Goal: Task Accomplishment & Management: Manage account settings

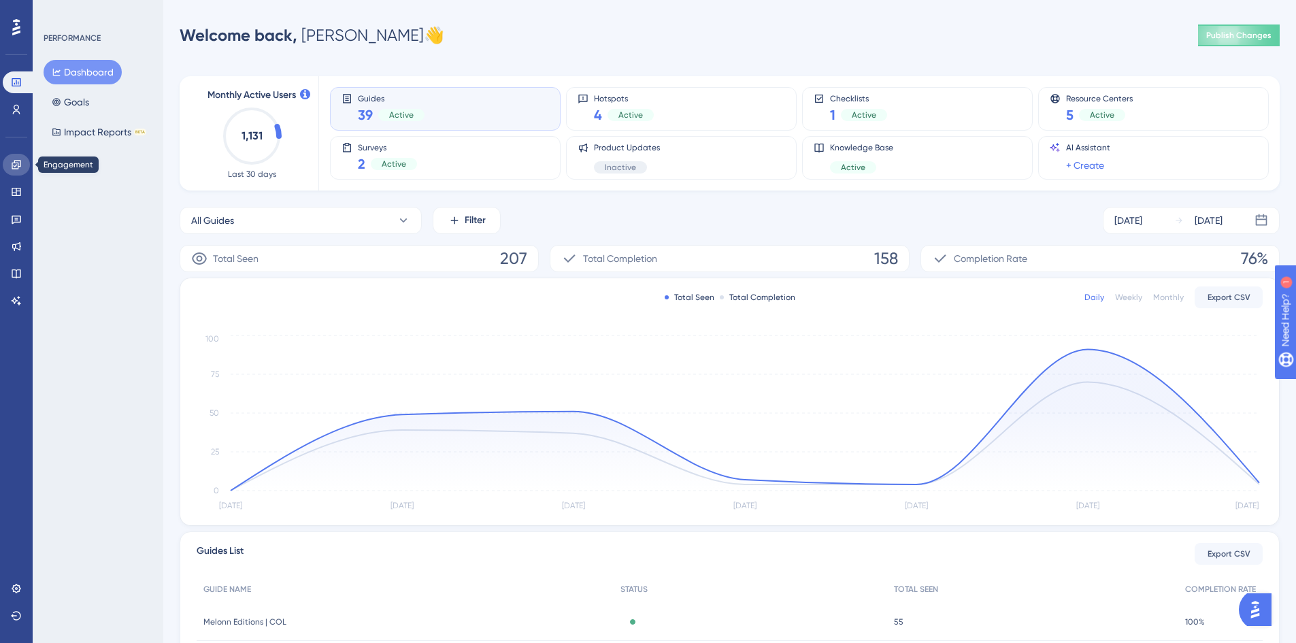
click at [22, 167] on link at bounding box center [16, 165] width 27 height 22
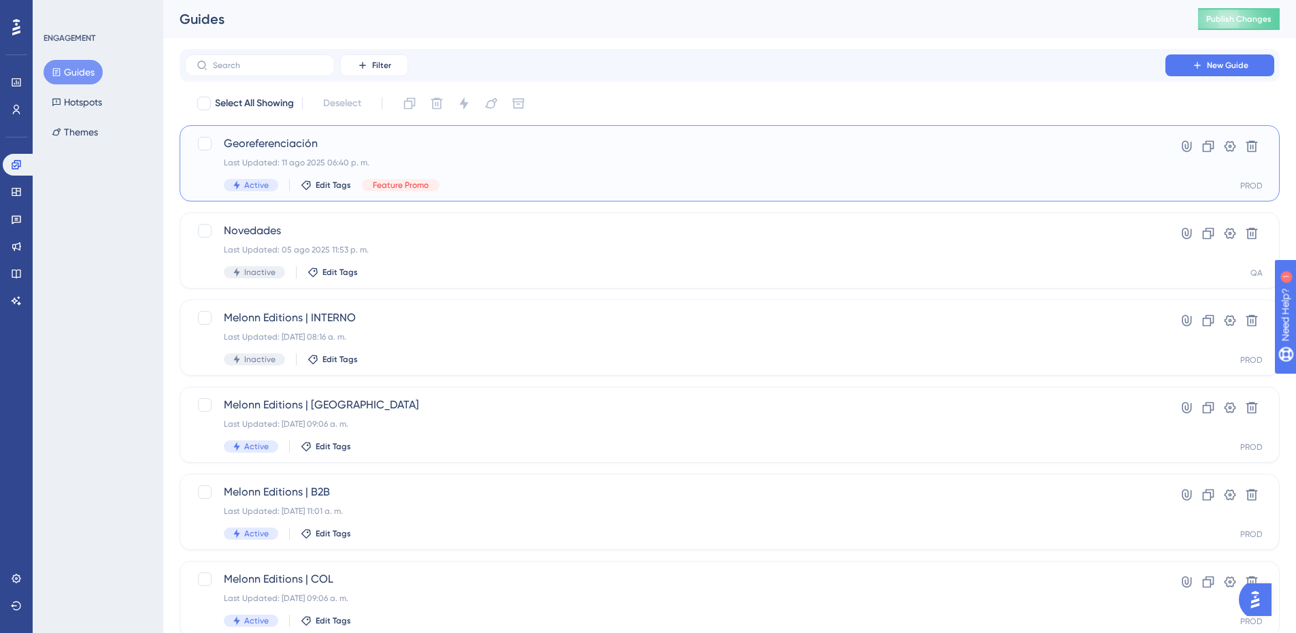
click at [335, 152] on div "Georeferenciación Last Updated: 11 ago 2025 06:40 p. m. Active Edit Tags Featur…" at bounding box center [675, 163] width 903 height 56
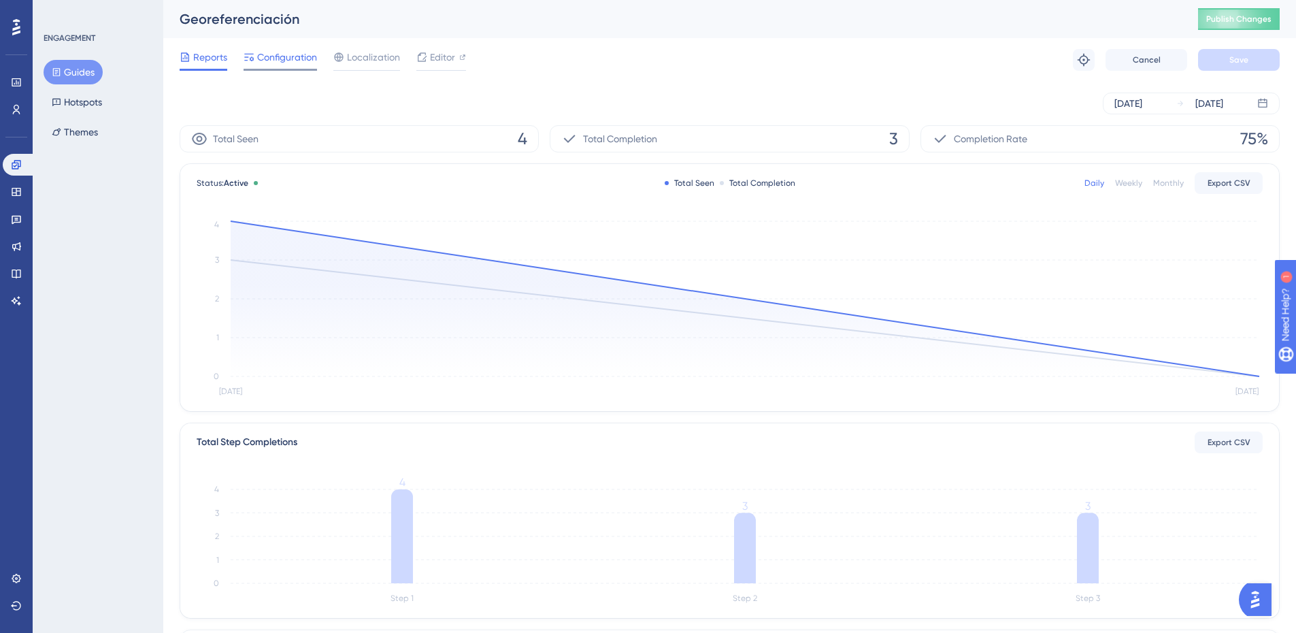
click at [279, 51] on span "Configuration" at bounding box center [287, 57] width 60 height 16
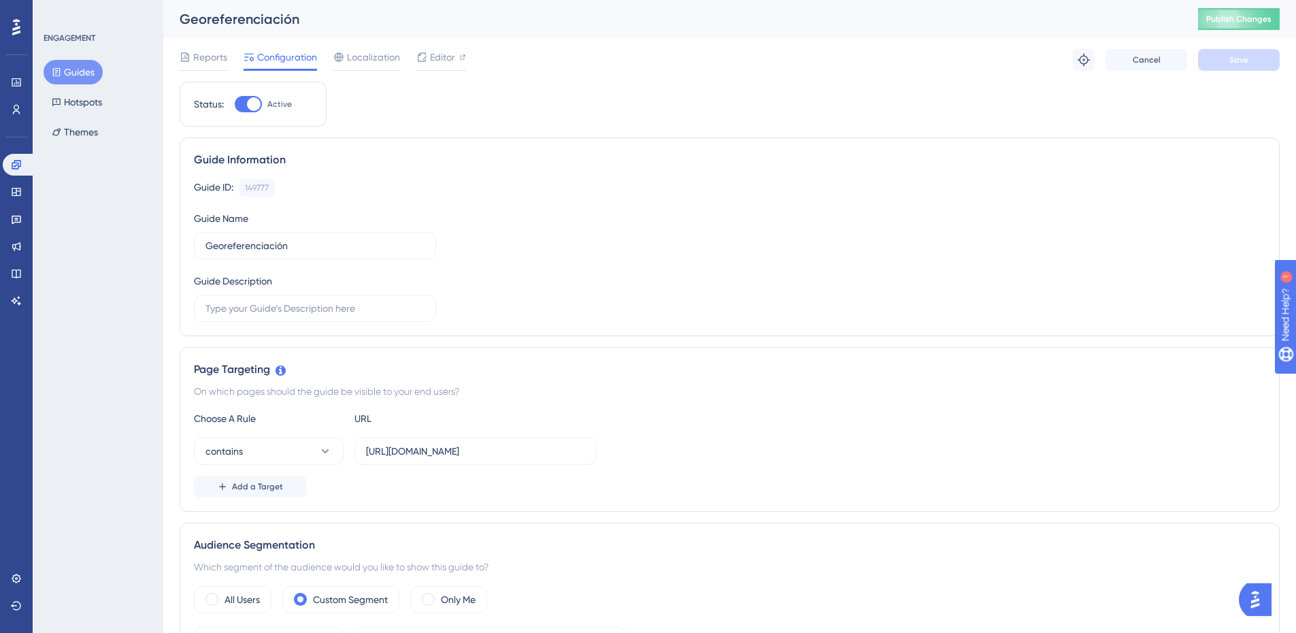
click at [58, 125] on button "Themes" at bounding box center [75, 132] width 63 height 24
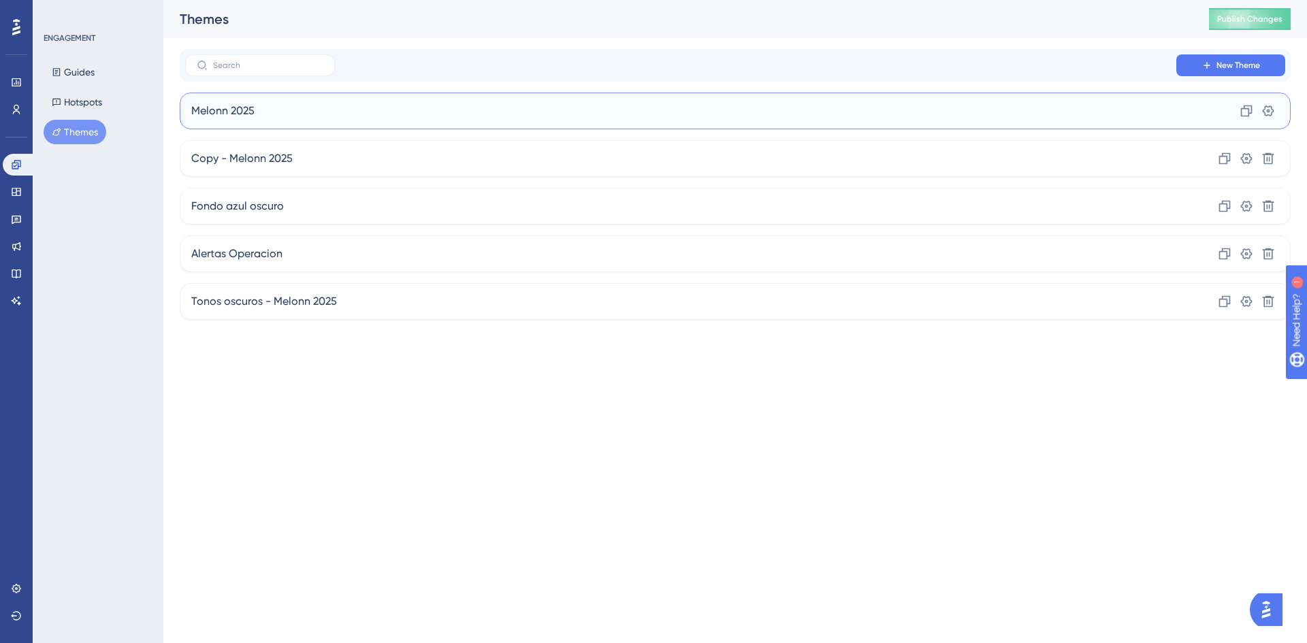
click at [231, 112] on span "Melonn 2025" at bounding box center [222, 111] width 63 height 16
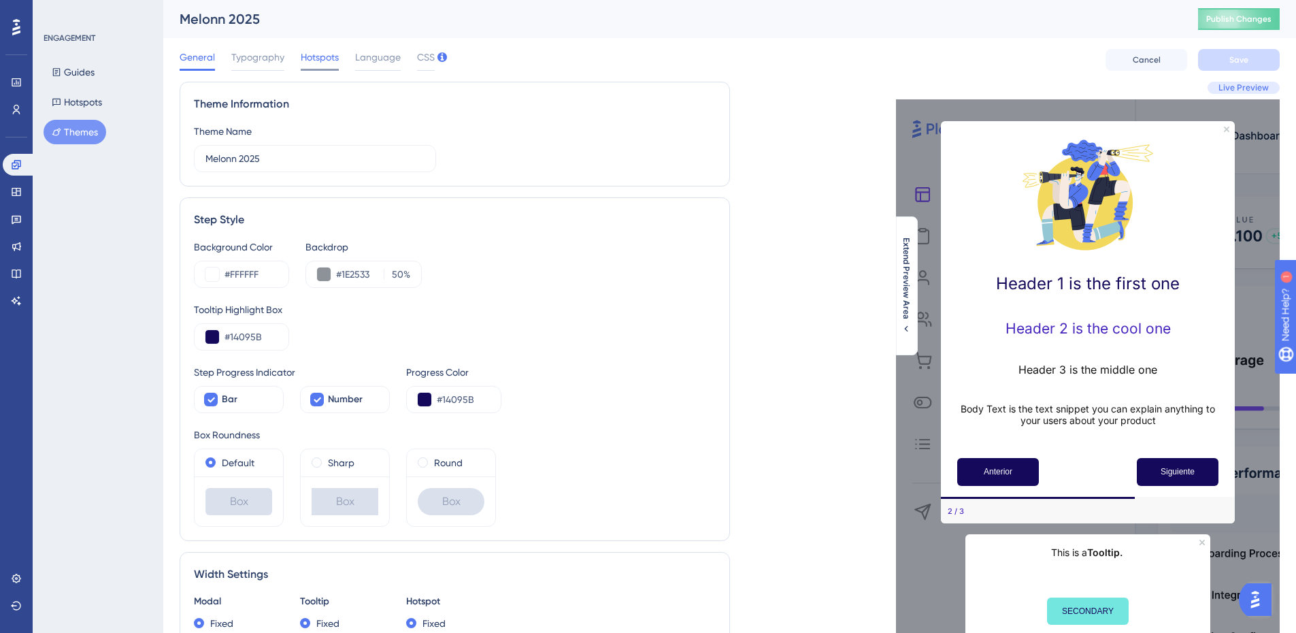
click at [301, 61] on span "Hotspots" at bounding box center [320, 57] width 38 height 16
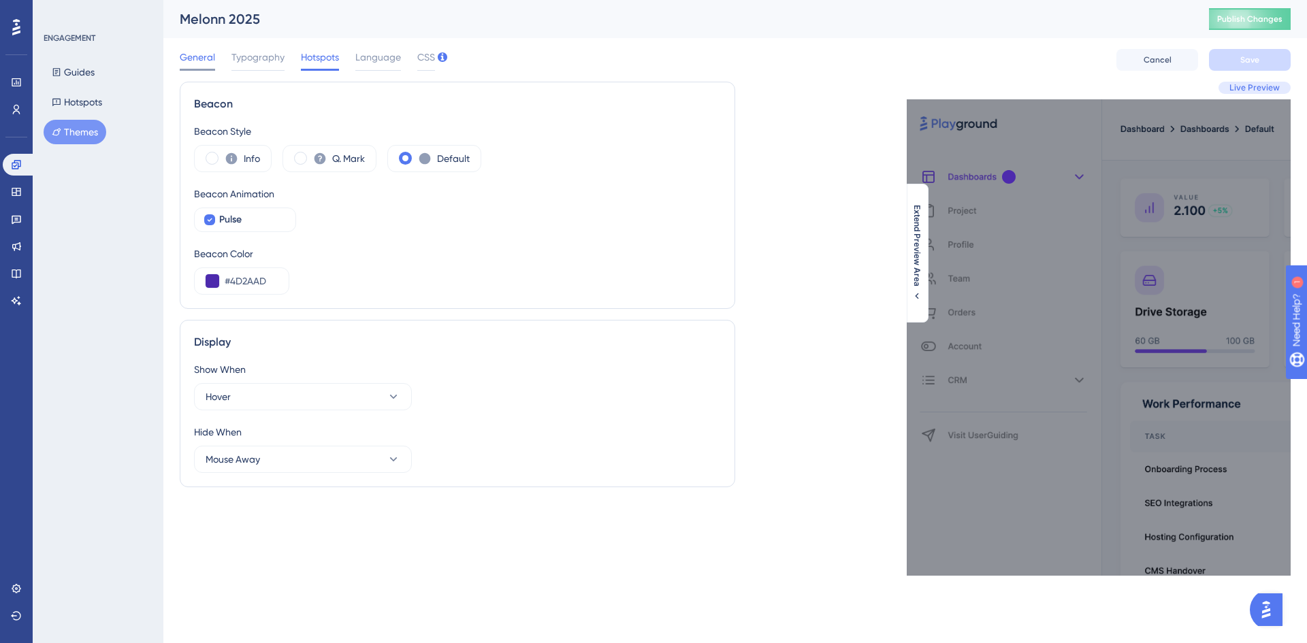
click at [197, 56] on span "General" at bounding box center [197, 57] width 35 height 16
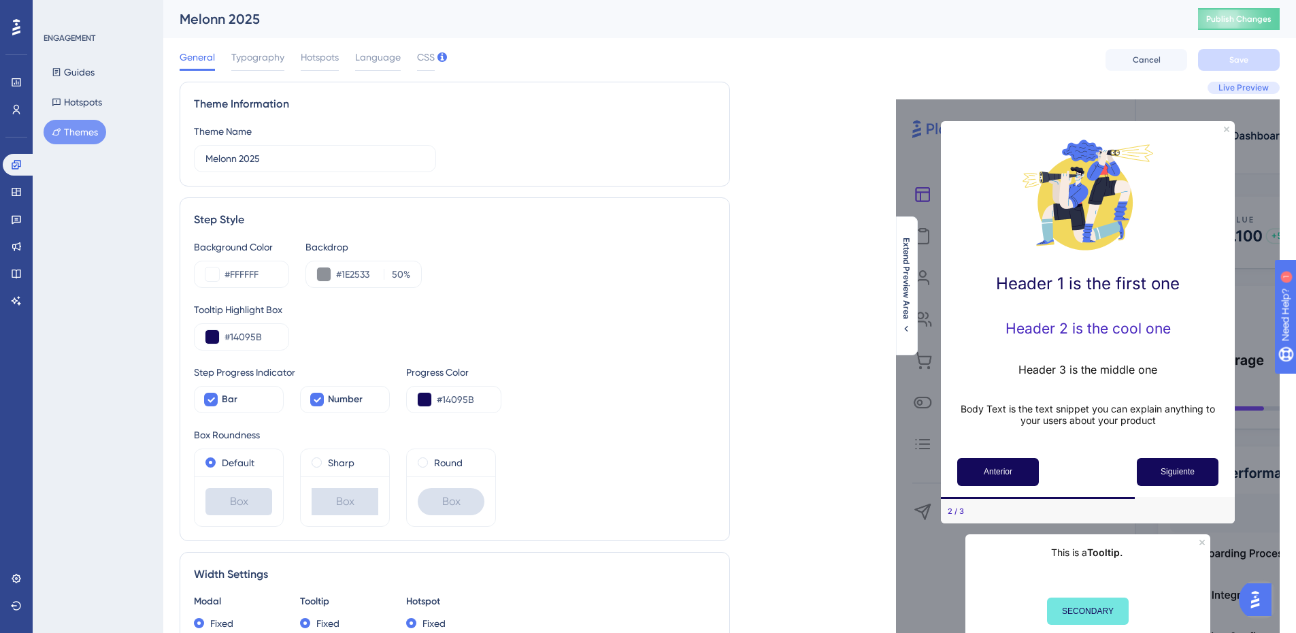
click at [422, 46] on div "General Typography Hotspots Language CSS Cancel Save" at bounding box center [730, 60] width 1100 height 44
click at [423, 58] on span "CSS" at bounding box center [426, 57] width 18 height 16
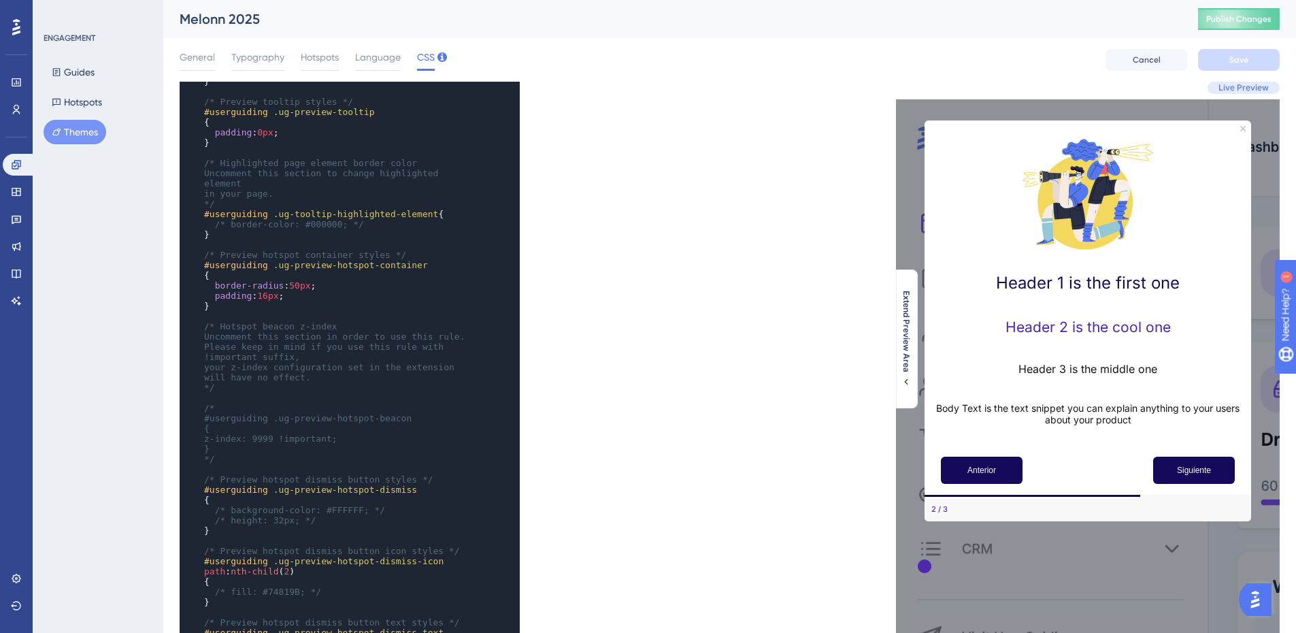
scroll to position [544, 0]
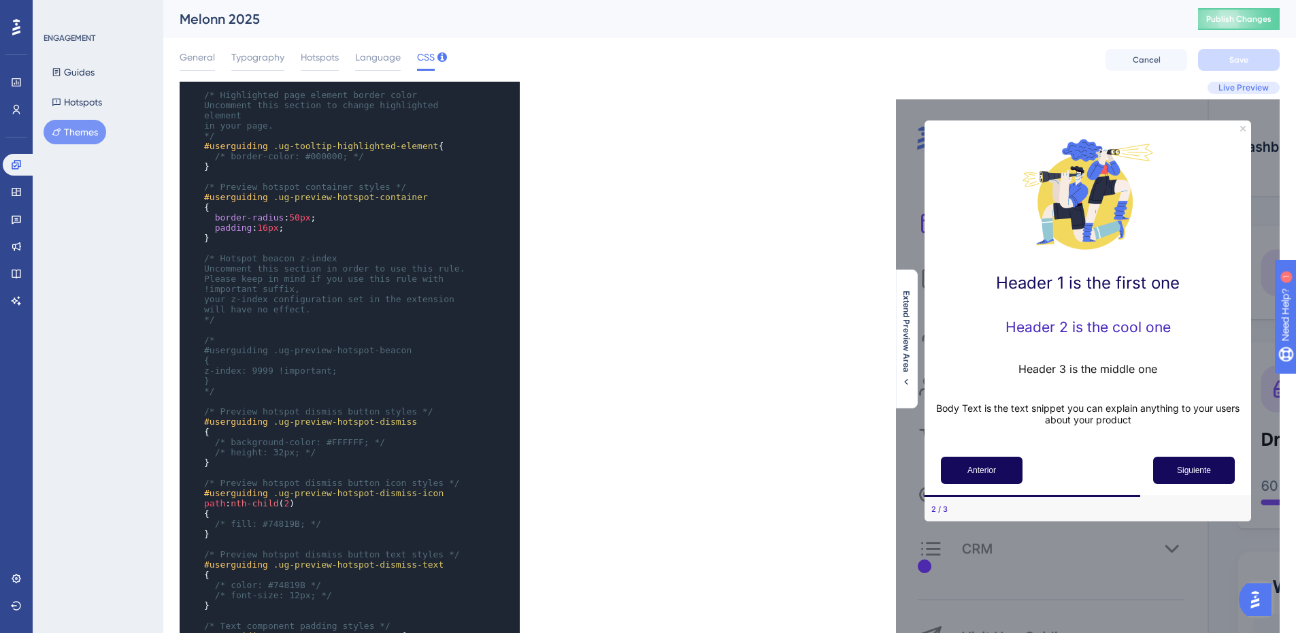
type textarea "5"
click at [289, 212] on span "50px" at bounding box center [299, 217] width 21 height 10
click at [1234, 57] on span "Save" at bounding box center [1239, 59] width 19 height 11
click at [1223, 18] on span "Publish Changes" at bounding box center [1239, 19] width 65 height 11
click at [1241, 10] on button "Publish Changes" at bounding box center [1239, 19] width 82 height 22
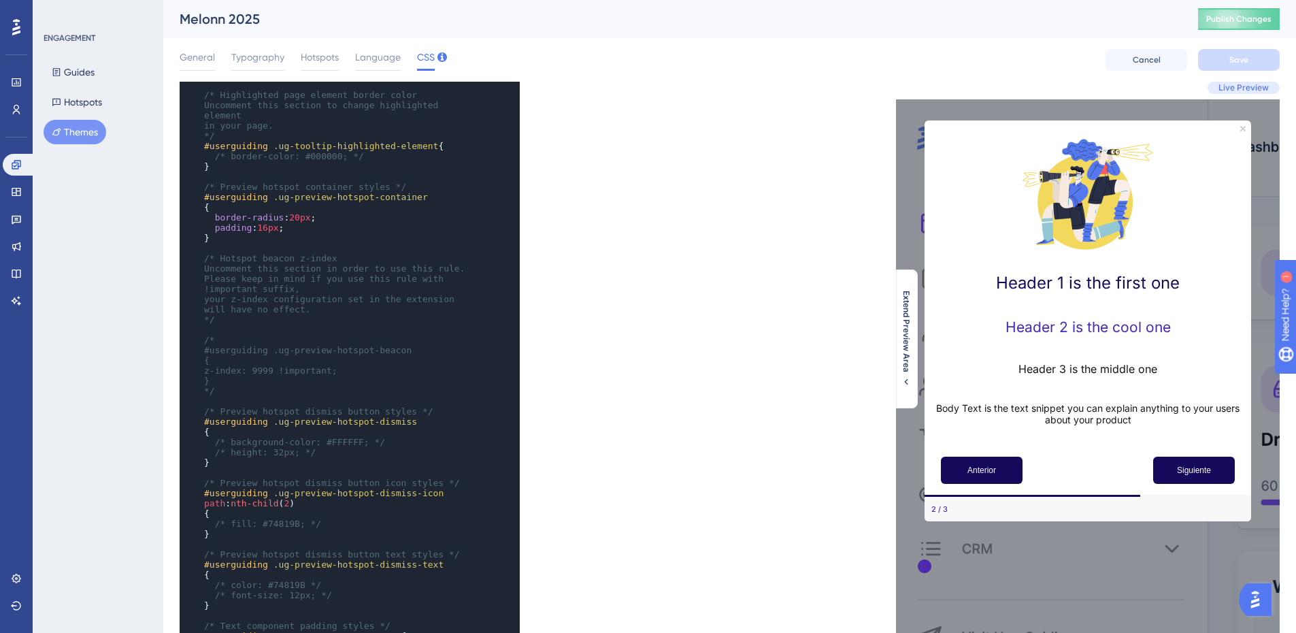
click at [1286, 7] on div "Melonn 2025 Publish Changes" at bounding box center [729, 19] width 1133 height 38
click at [1280, 13] on button "Publish Changes" at bounding box center [1239, 19] width 82 height 22
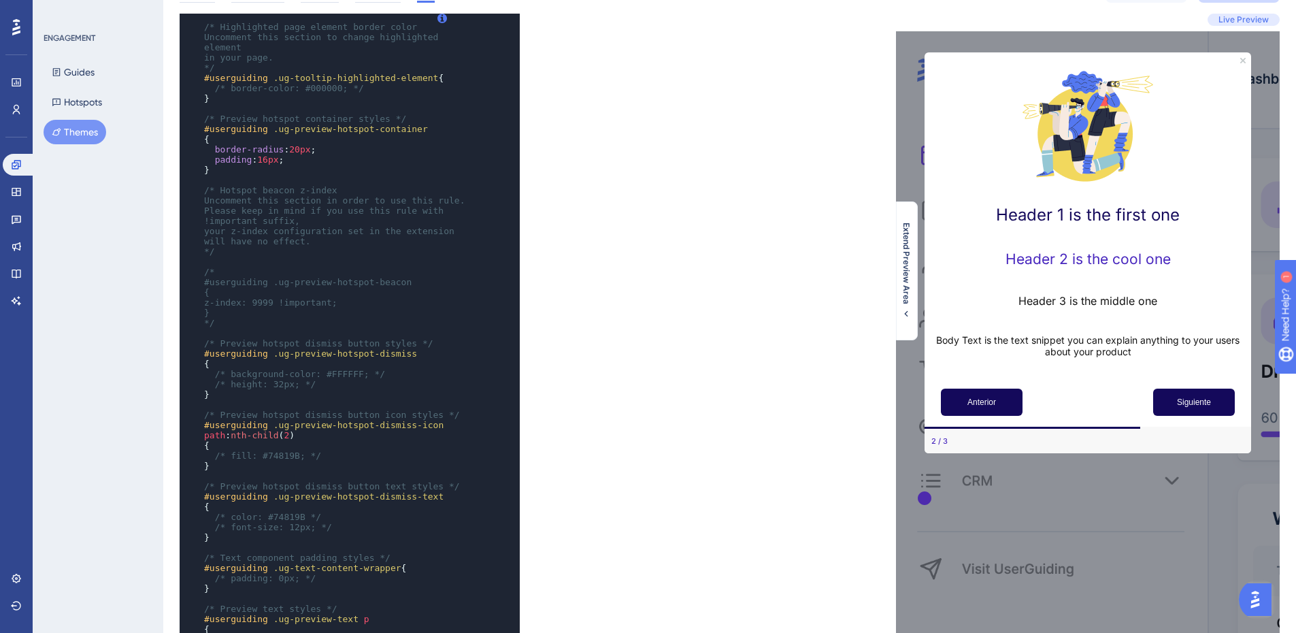
scroll to position [0, 0]
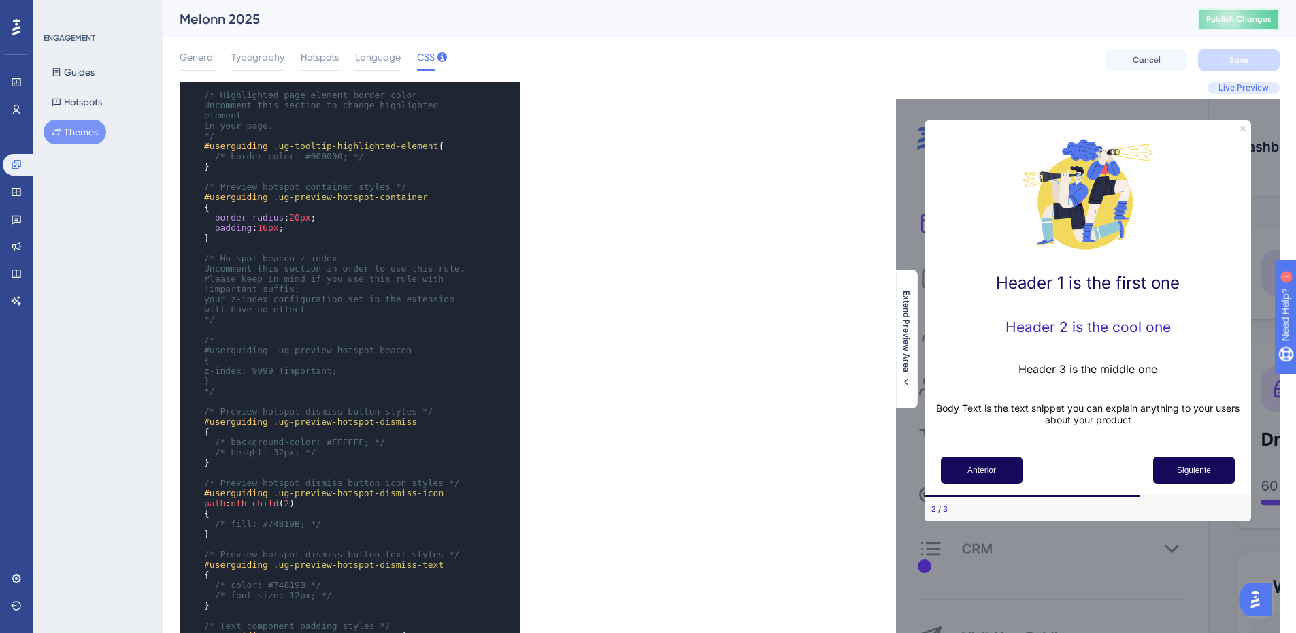
click at [1228, 14] on span "Publish Changes" at bounding box center [1239, 19] width 65 height 11
type textarea "2"
click at [289, 212] on span "20px" at bounding box center [299, 217] width 21 height 10
click at [1259, 55] on button "Save" at bounding box center [1239, 60] width 82 height 22
click at [1234, 12] on button "Publish Changes" at bounding box center [1239, 19] width 82 height 22
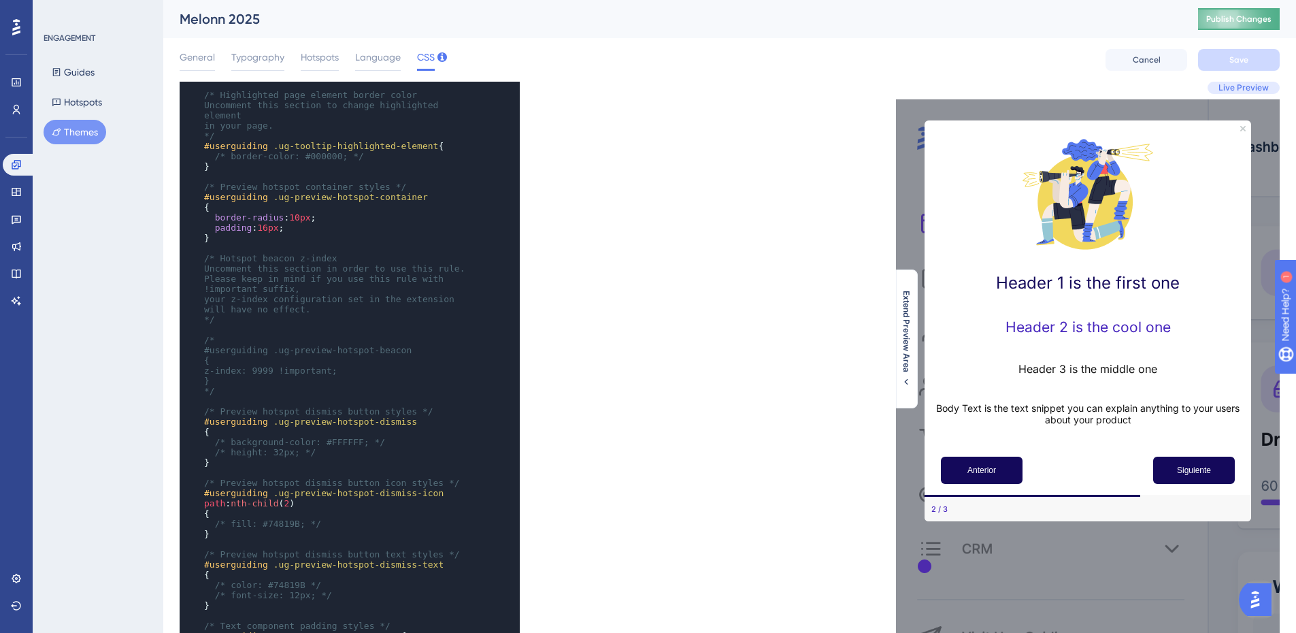
click at [1244, 21] on span "Publish Changes" at bounding box center [1239, 19] width 65 height 11
click at [1251, 24] on span "Publish Changes" at bounding box center [1239, 19] width 65 height 11
click at [1248, 27] on button "Publish Changes" at bounding box center [1239, 19] width 82 height 22
click at [1252, 27] on button "Publish Changes" at bounding box center [1239, 19] width 82 height 22
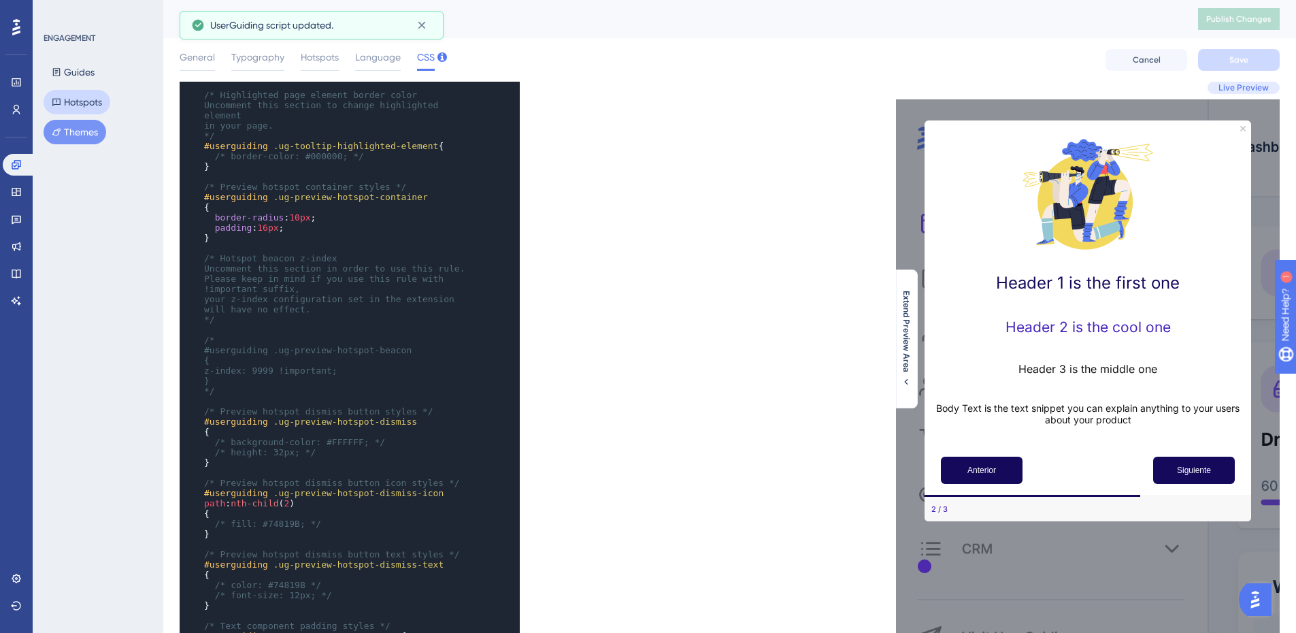
click at [89, 104] on button "Hotspots" at bounding box center [77, 102] width 67 height 24
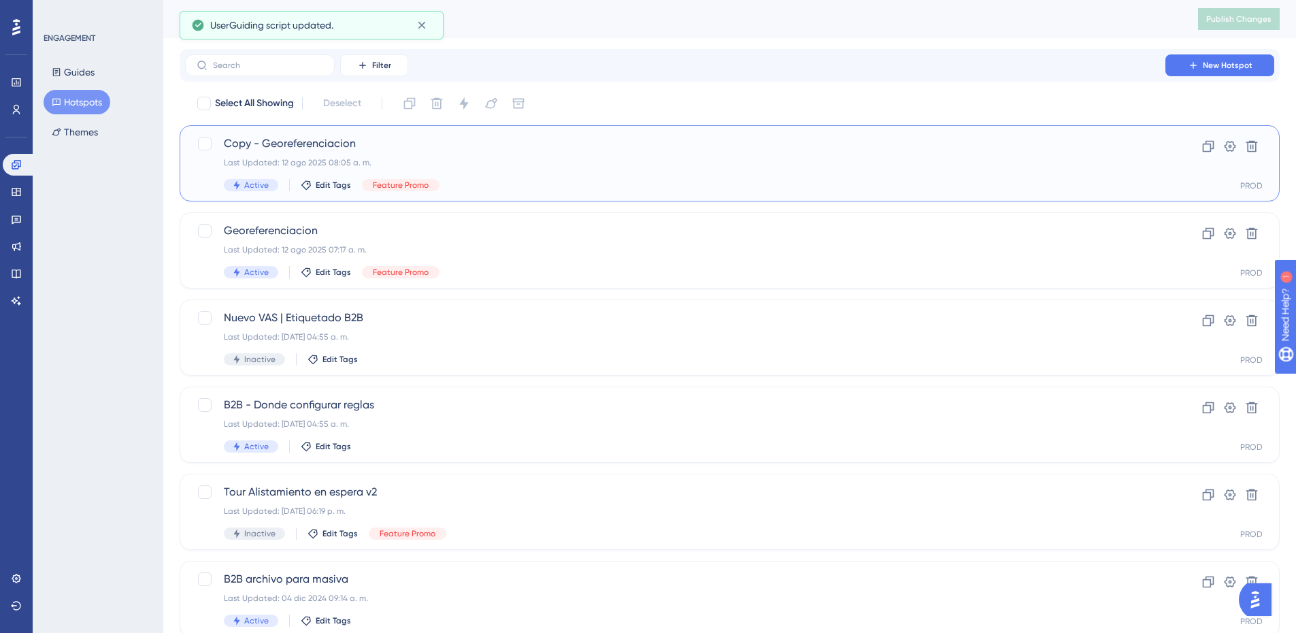
click at [335, 144] on span "Copy - Georeferenciacion" at bounding box center [675, 143] width 903 height 16
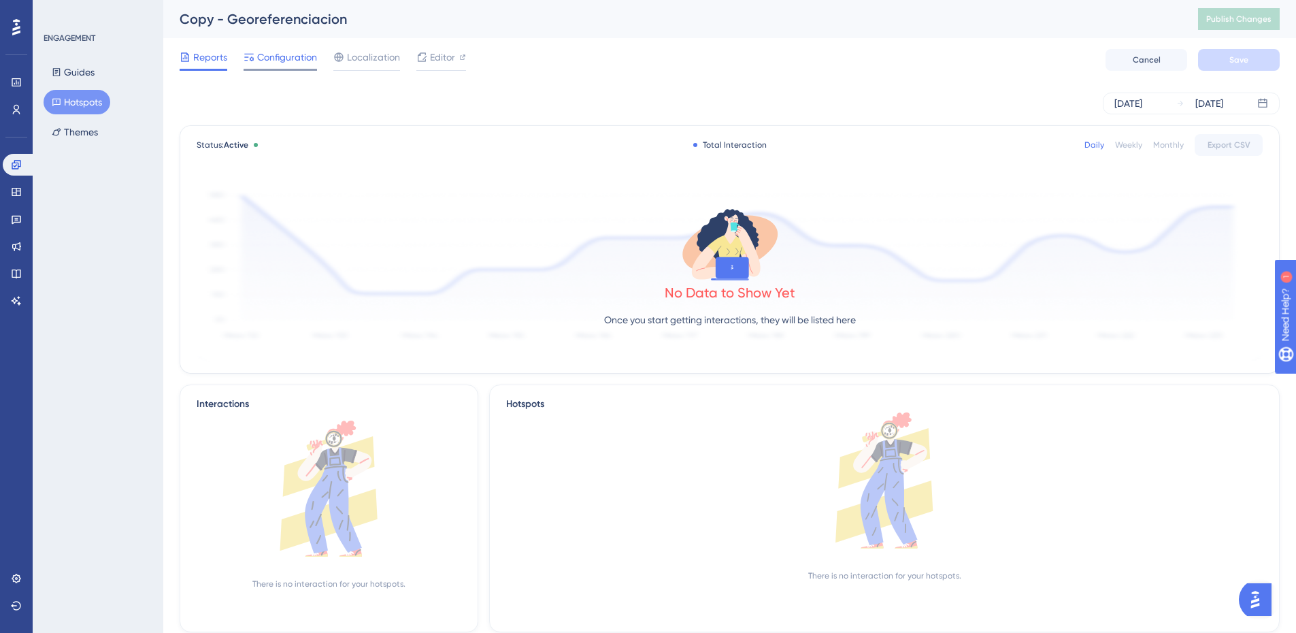
click at [270, 53] on span "Configuration" at bounding box center [287, 57] width 60 height 16
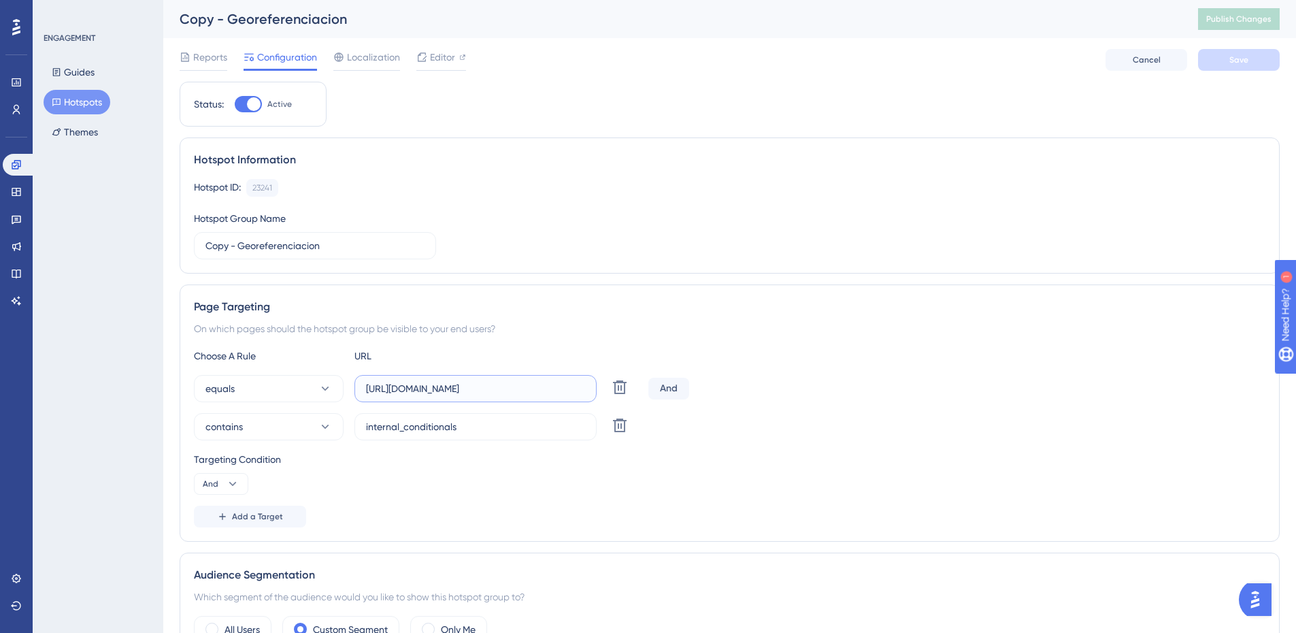
drag, startPoint x: 483, startPoint y: 387, endPoint x: 586, endPoint y: 387, distance: 102.8
click at [586, 387] on label "[URL][DOMAIN_NAME]" at bounding box center [476, 388] width 242 height 27
type input "[URL][DOMAIN_NAME]"
click at [615, 394] on icon at bounding box center [620, 387] width 14 height 14
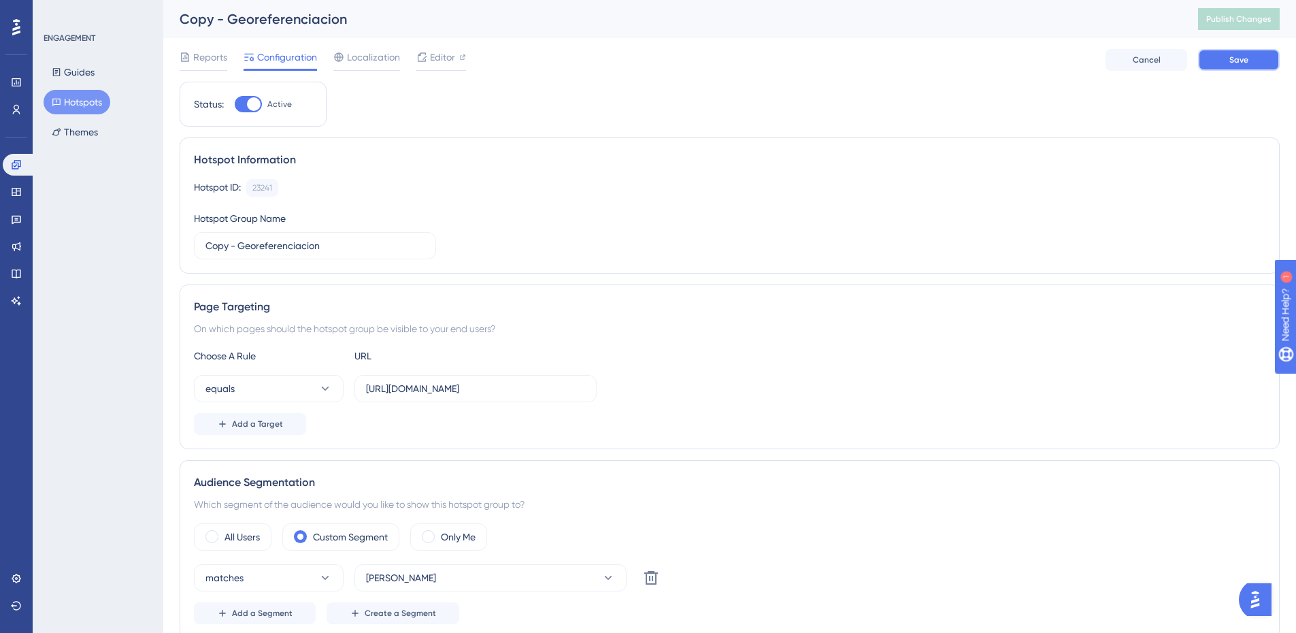
click at [1231, 68] on button "Save" at bounding box center [1239, 60] width 82 height 22
click at [1232, 27] on button "Publish Changes" at bounding box center [1239, 19] width 82 height 22
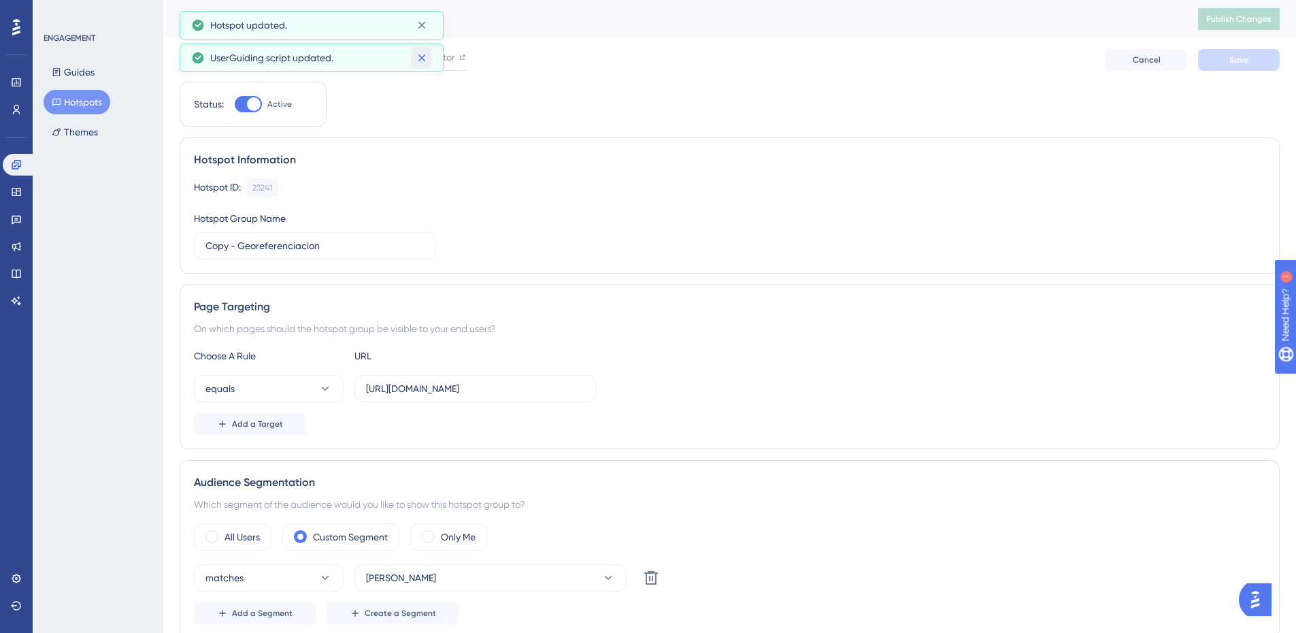
click at [419, 59] on icon at bounding box center [422, 58] width 14 height 14
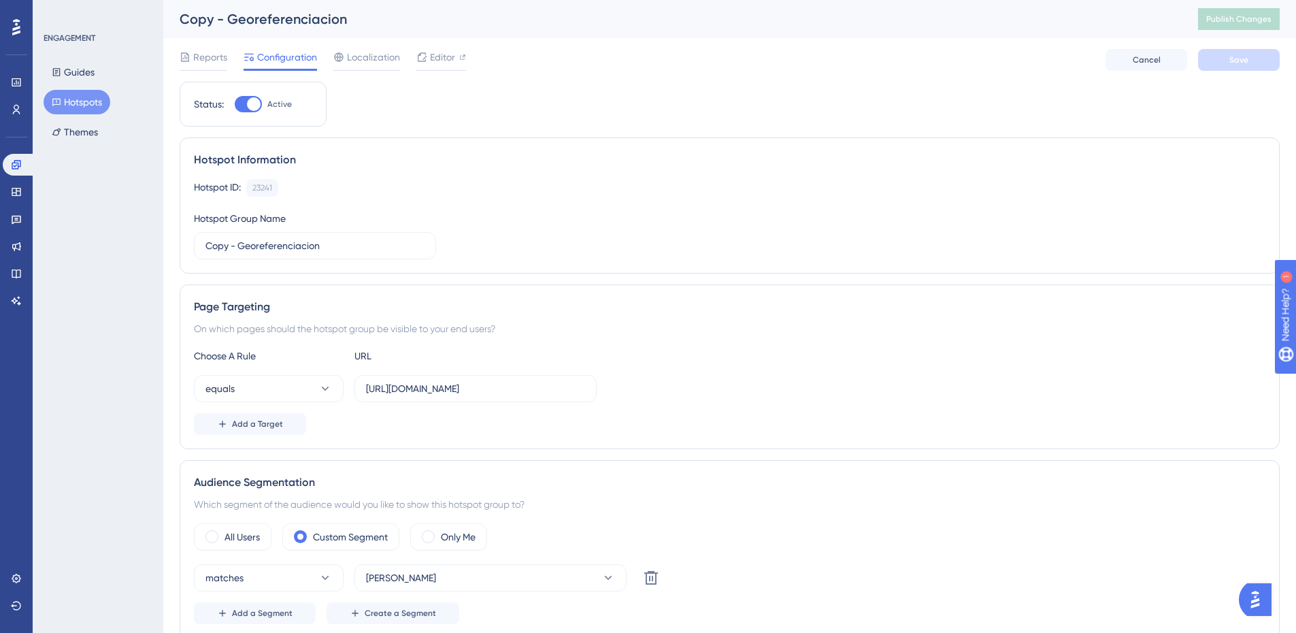
click at [423, 34] on div "Copy - Georeferenciacion Publish Changes" at bounding box center [729, 19] width 1133 height 38
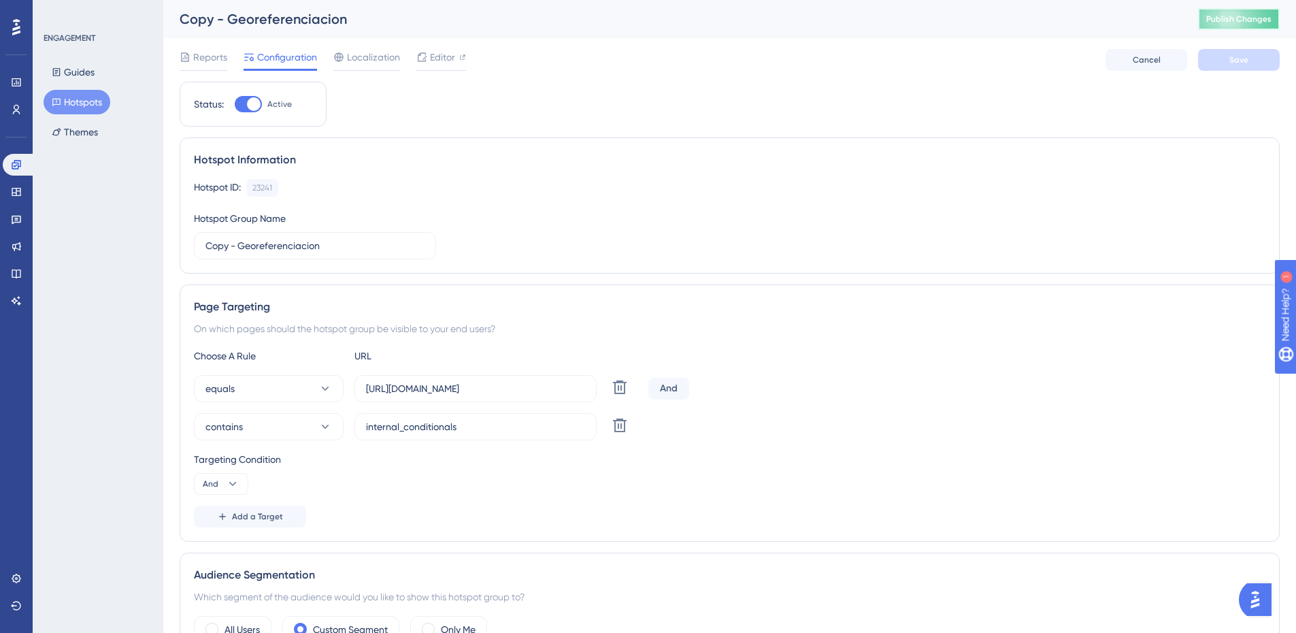
click at [1234, 29] on button "Publish Changes" at bounding box center [1239, 19] width 82 height 22
click at [84, 92] on button "Hotspots" at bounding box center [77, 102] width 67 height 24
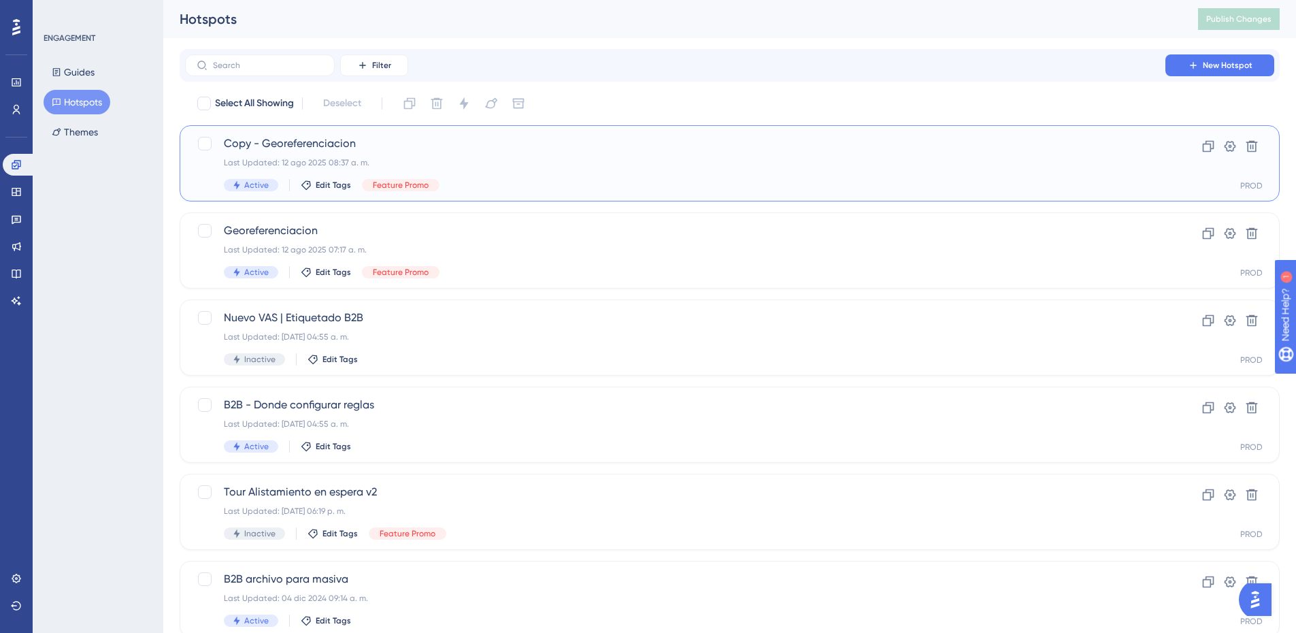
click at [394, 144] on span "Copy - Georeferenciacion" at bounding box center [675, 143] width 903 height 16
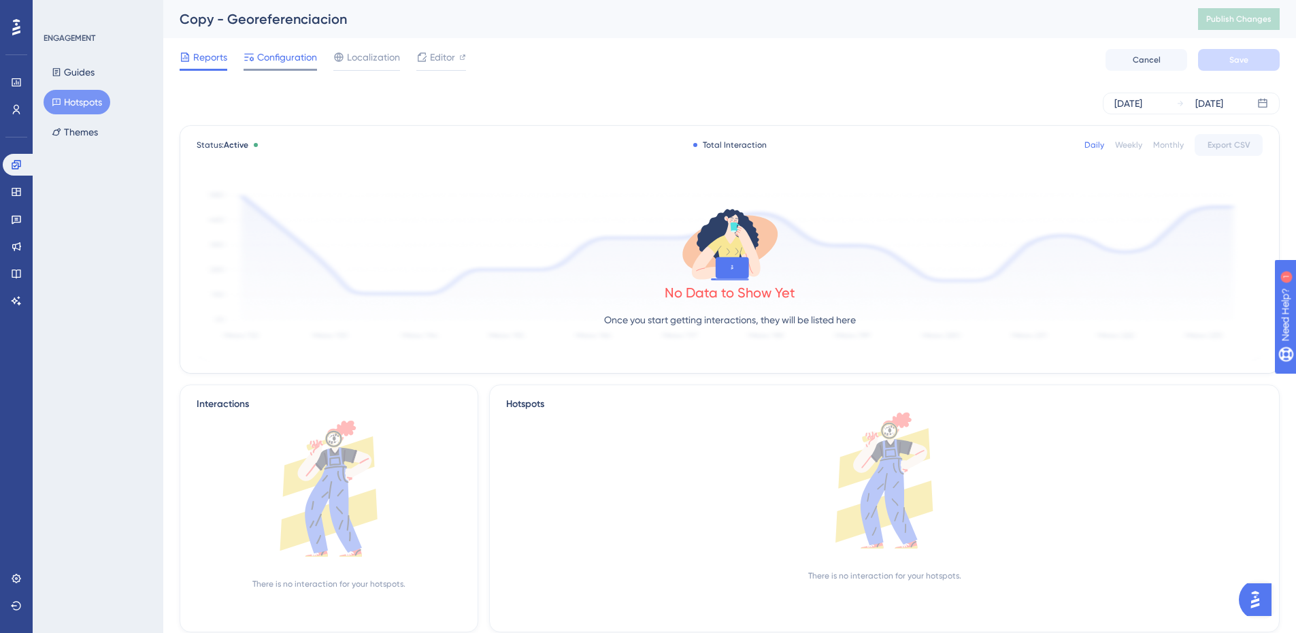
click at [292, 56] on span "Configuration" at bounding box center [287, 57] width 60 height 16
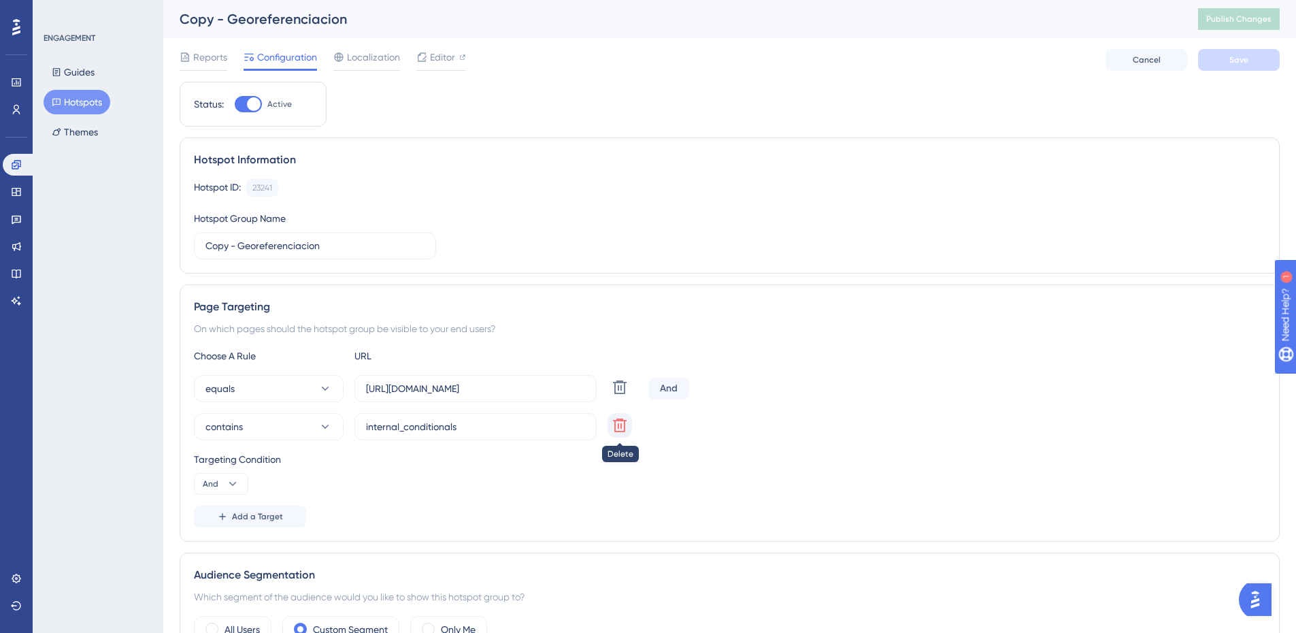
click at [623, 395] on icon at bounding box center [620, 387] width 16 height 16
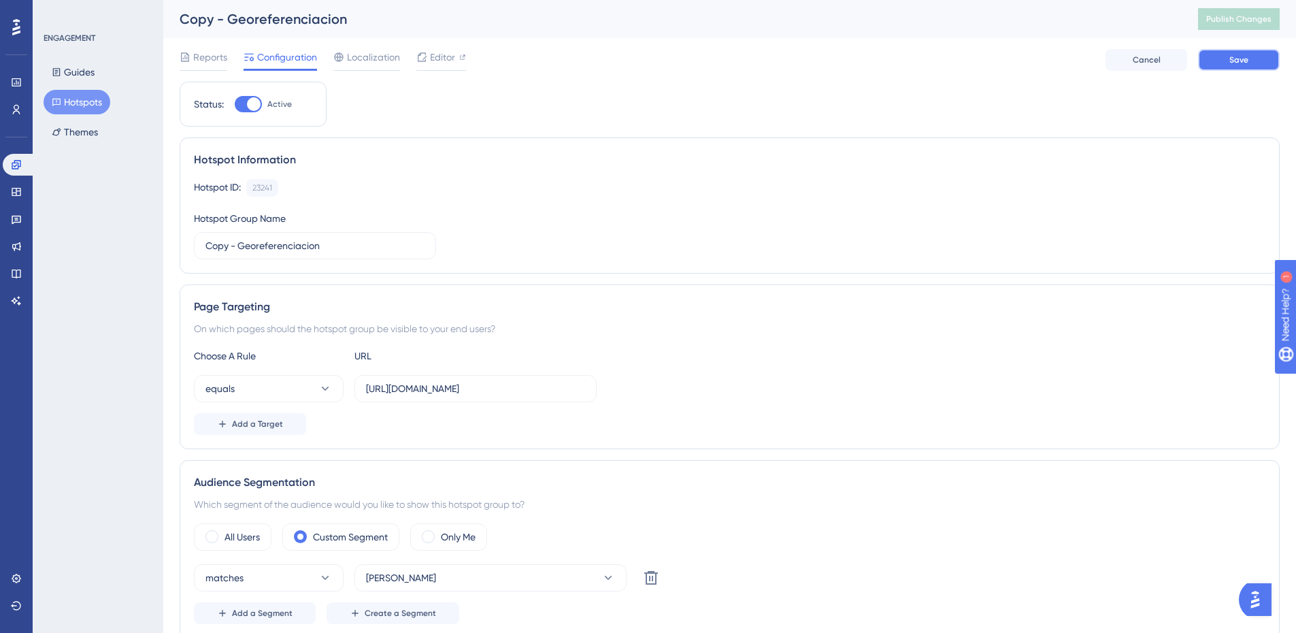
click at [1231, 65] on button "Save" at bounding box center [1239, 60] width 82 height 22
click at [1243, 12] on button "Publish Changes" at bounding box center [1239, 19] width 82 height 22
click at [956, 91] on div "Status: Active Hotspot Information Hotspot ID: 23241 Copy Hotspot Group Name Co…" at bounding box center [730, 576] width 1100 height 988
click at [84, 103] on button "Hotspots" at bounding box center [77, 102] width 67 height 24
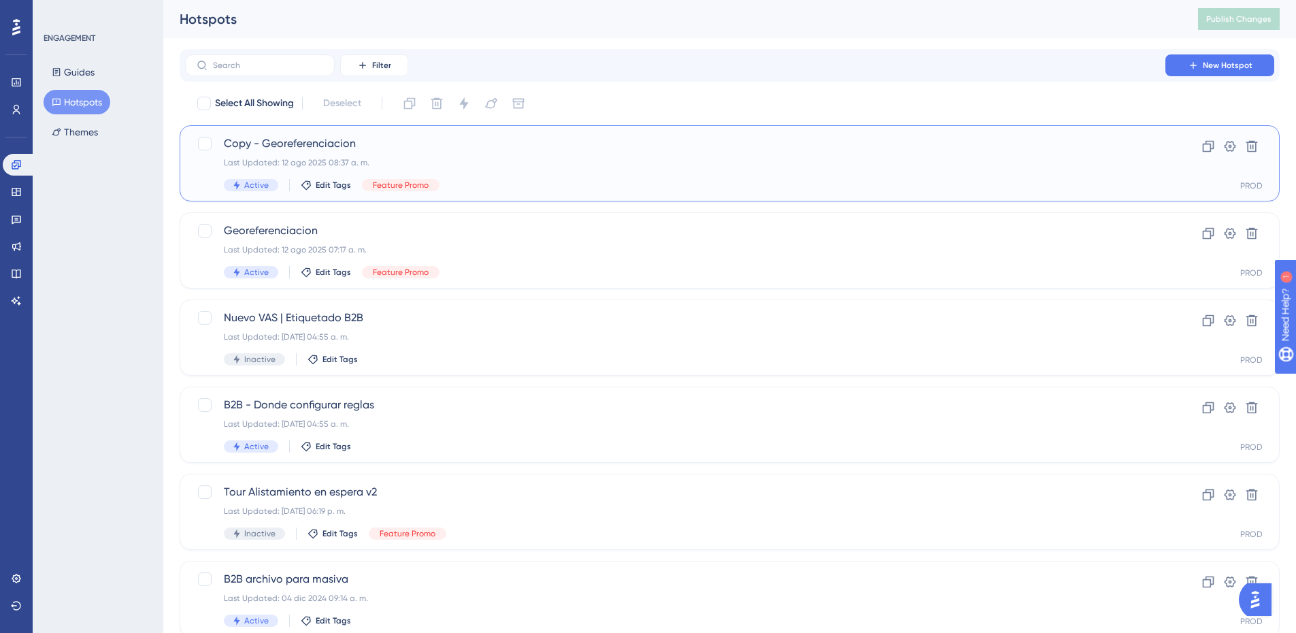
click at [401, 140] on span "Copy - Georeferenciacion" at bounding box center [675, 143] width 903 height 16
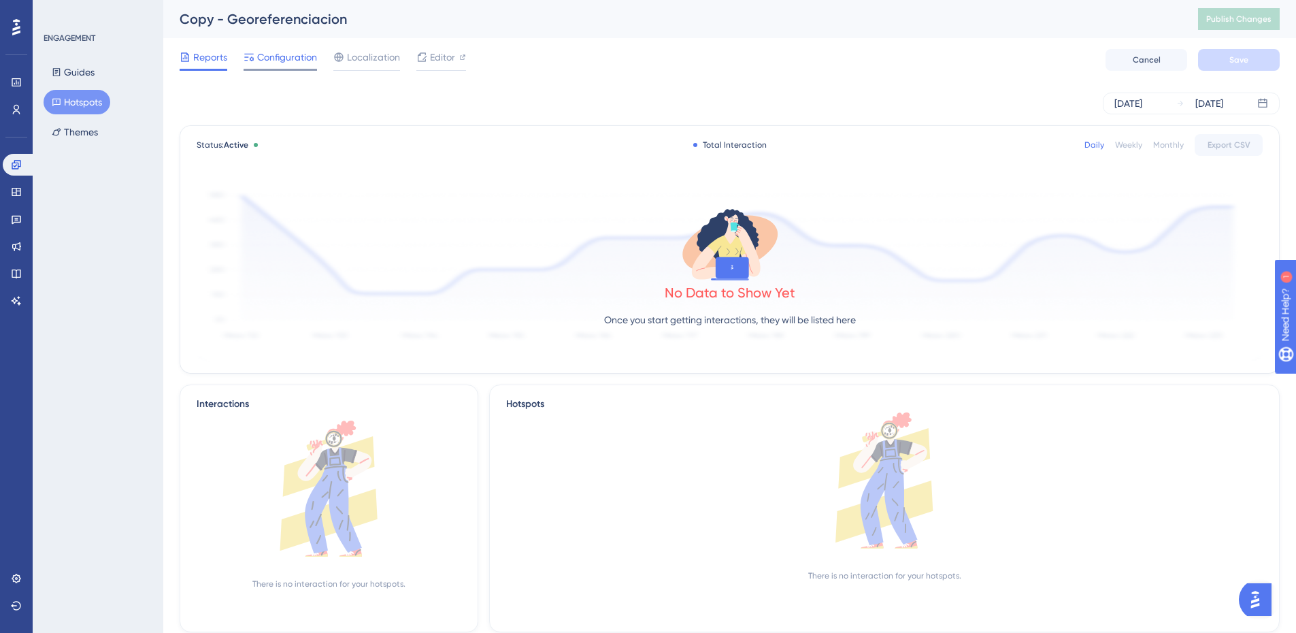
click at [285, 69] on div at bounding box center [280, 70] width 73 height 2
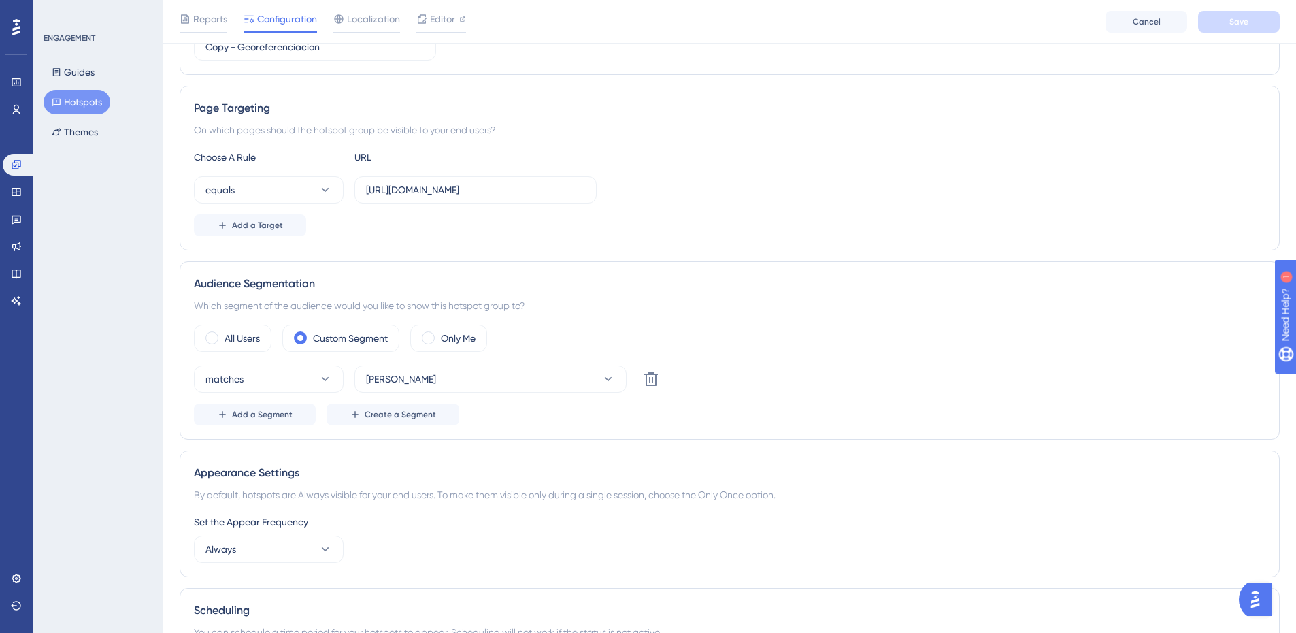
scroll to position [272, 0]
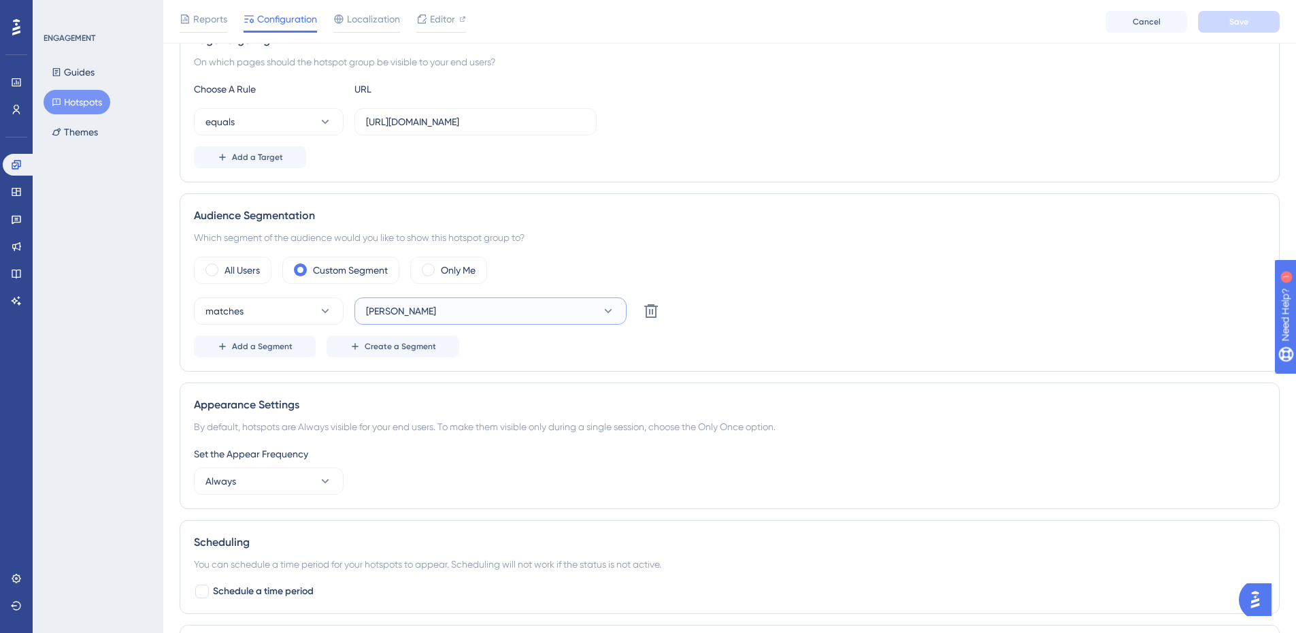
click at [394, 308] on button "[PERSON_NAME]" at bounding box center [491, 310] width 272 height 27
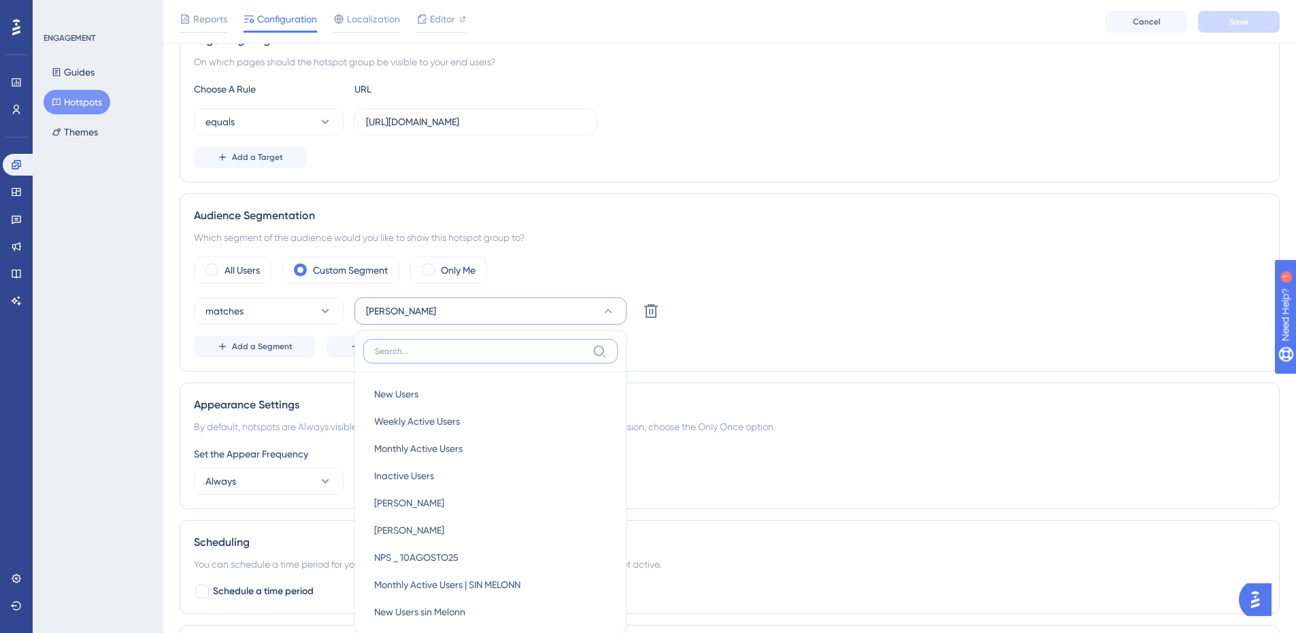
scroll to position [408, 0]
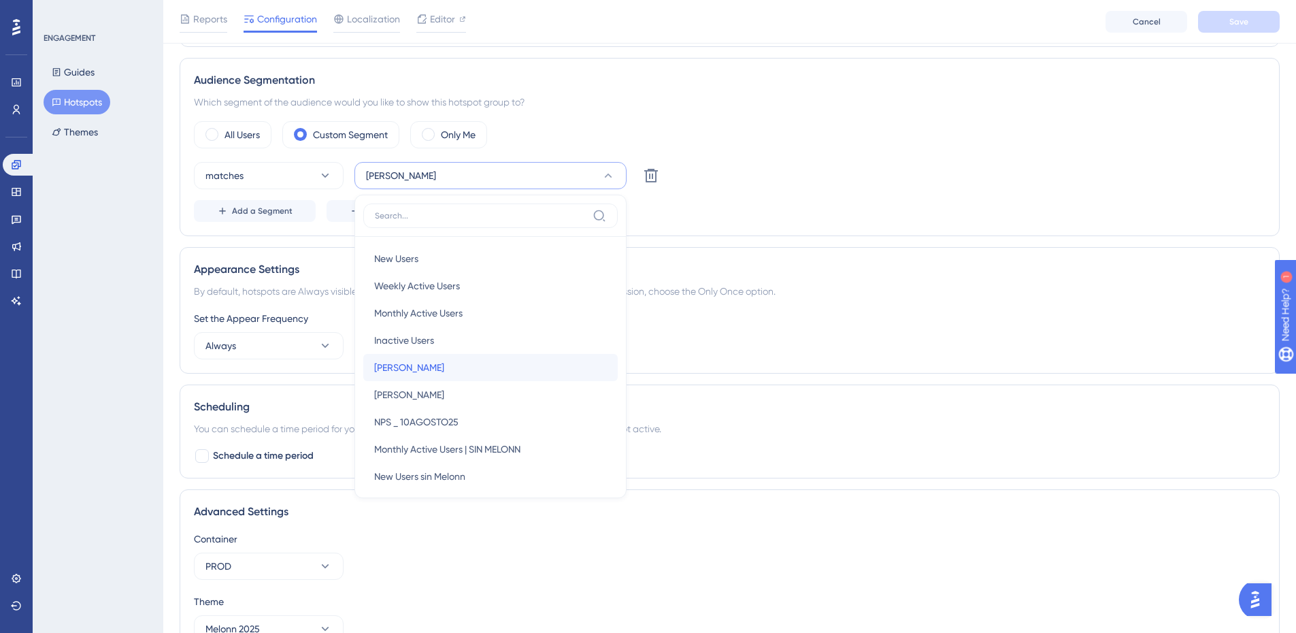
click at [393, 372] on div "[PERSON_NAME] [PERSON_NAME]" at bounding box center [490, 367] width 233 height 27
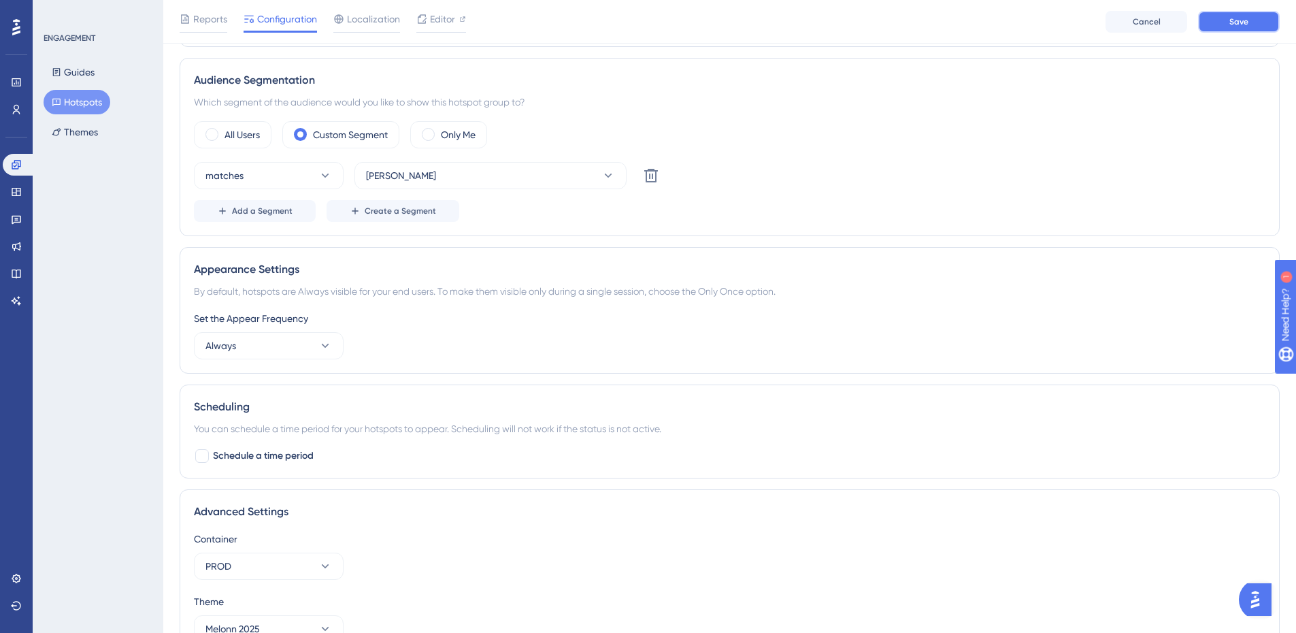
click at [1233, 27] on button "Save" at bounding box center [1239, 22] width 82 height 22
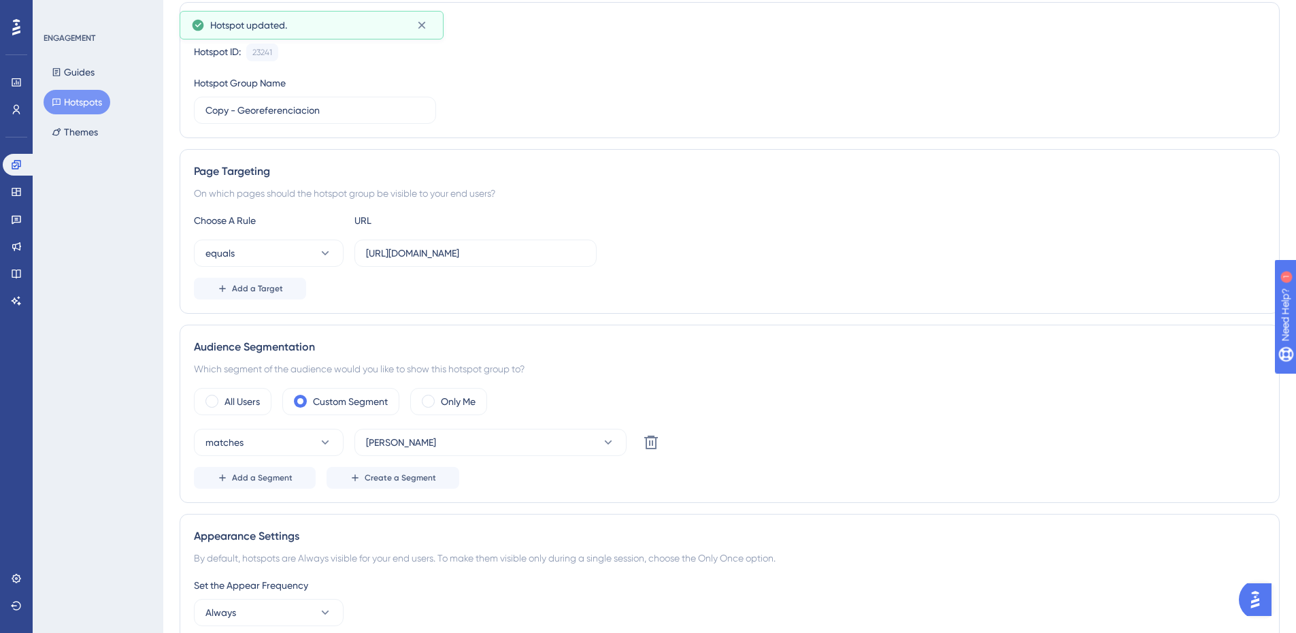
scroll to position [0, 0]
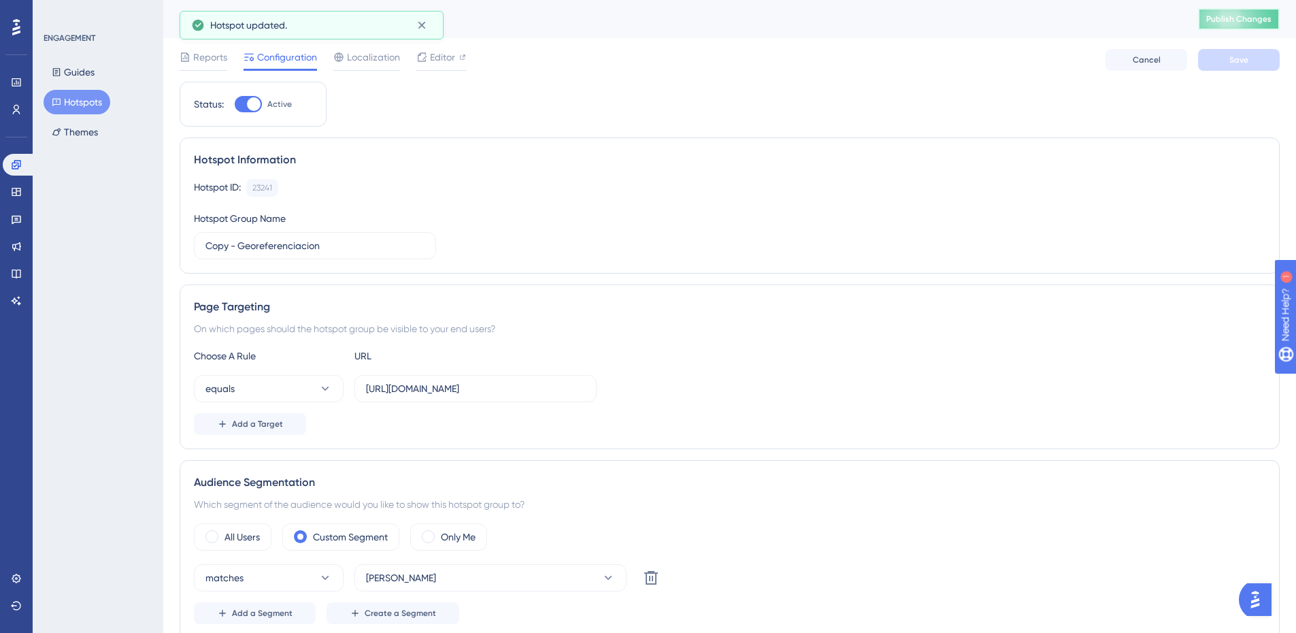
click at [1252, 22] on span "Publish Changes" at bounding box center [1239, 19] width 65 height 11
click at [1146, 5] on div "Copy - Georeferenciacion Publish Changes" at bounding box center [729, 19] width 1133 height 38
